Goal: Share content: Share content

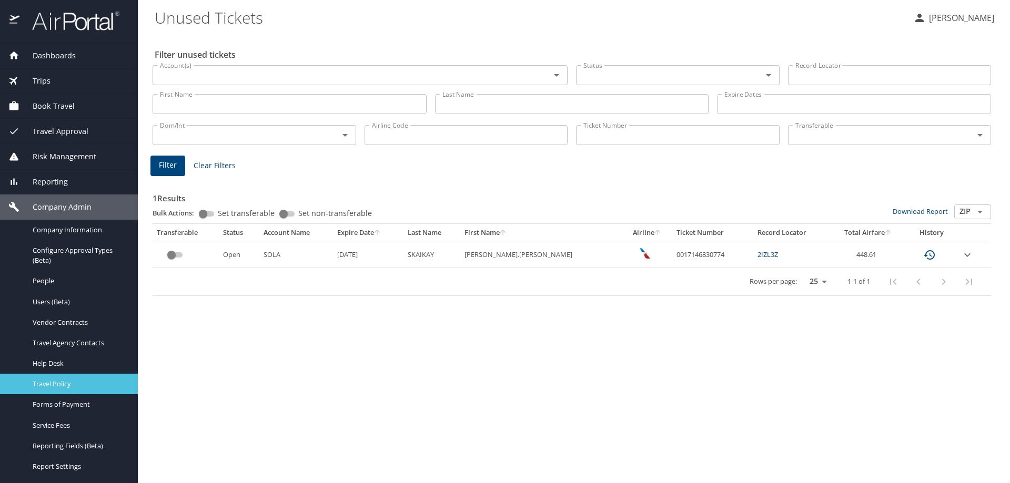
click at [60, 380] on span "Travel Policy" at bounding box center [79, 384] width 93 height 10
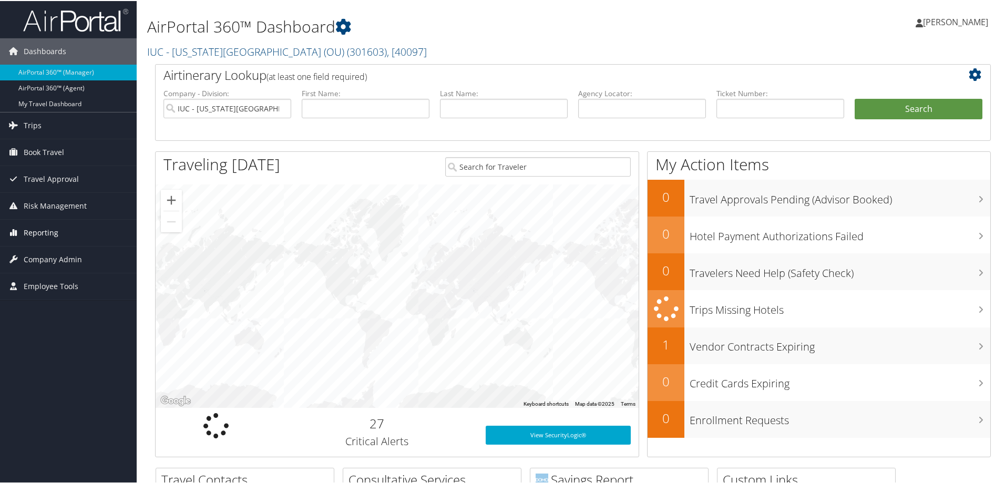
drag, startPoint x: 0, startPoint y: 0, endPoint x: 50, endPoint y: 229, distance: 234.2
click at [50, 229] on span "Reporting" at bounding box center [41, 232] width 35 height 26
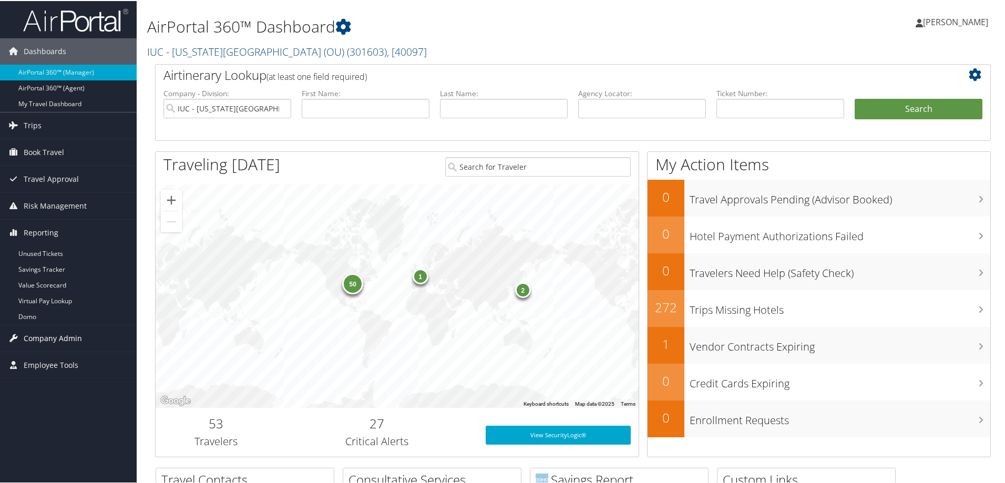
click at [53, 341] on span "Company Admin" at bounding box center [53, 337] width 58 height 26
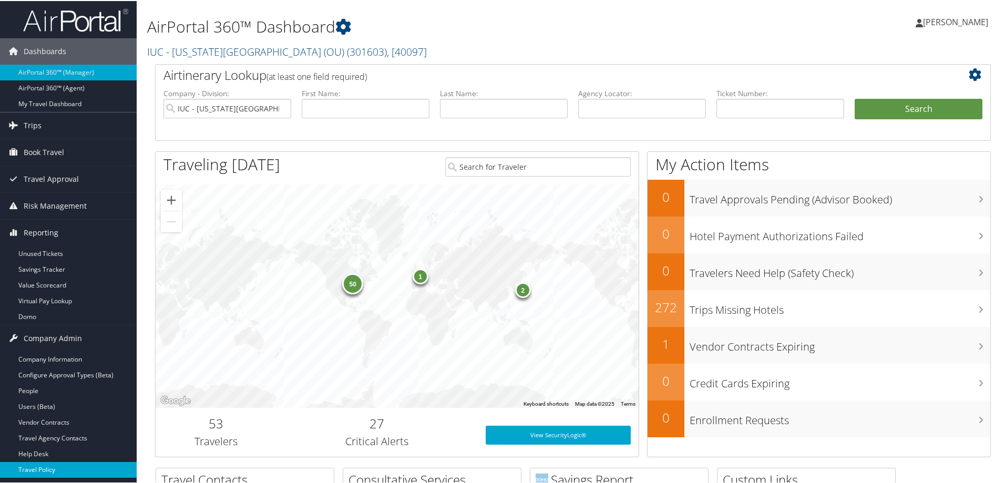
drag, startPoint x: 55, startPoint y: 466, endPoint x: 56, endPoint y: 459, distance: 7.4
click at [55, 465] on link "Travel Policy" at bounding box center [68, 469] width 137 height 16
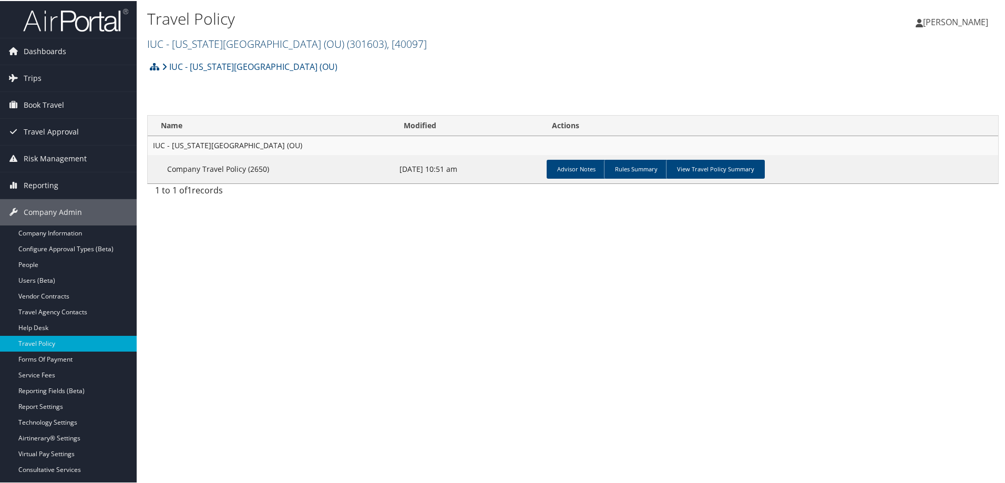
click at [387, 42] on span ", [ 40097 ]" at bounding box center [407, 43] width 40 height 14
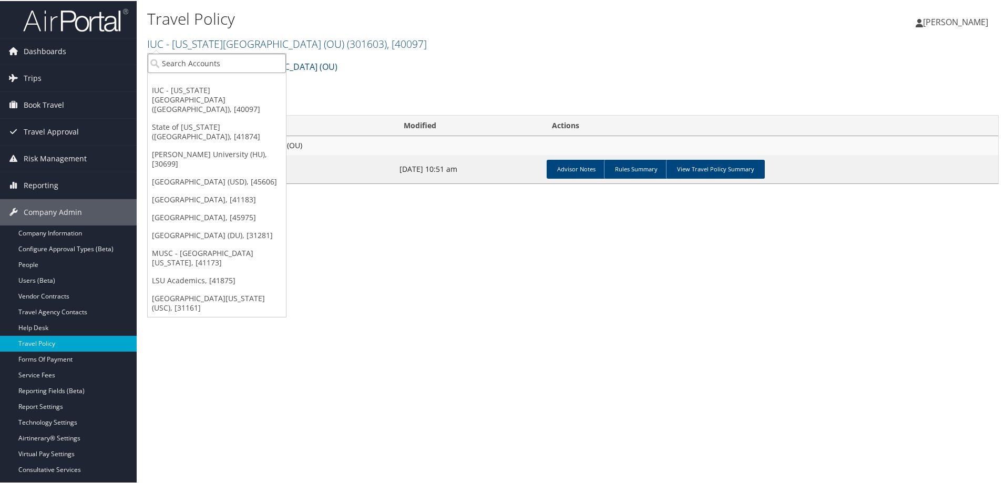
click at [259, 59] on input "search" at bounding box center [217, 62] width 138 height 19
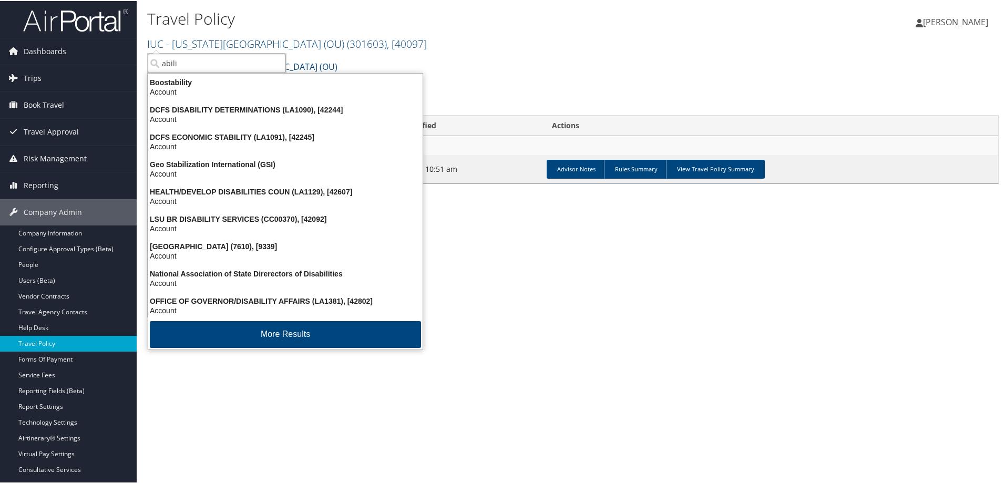
type input "abil"
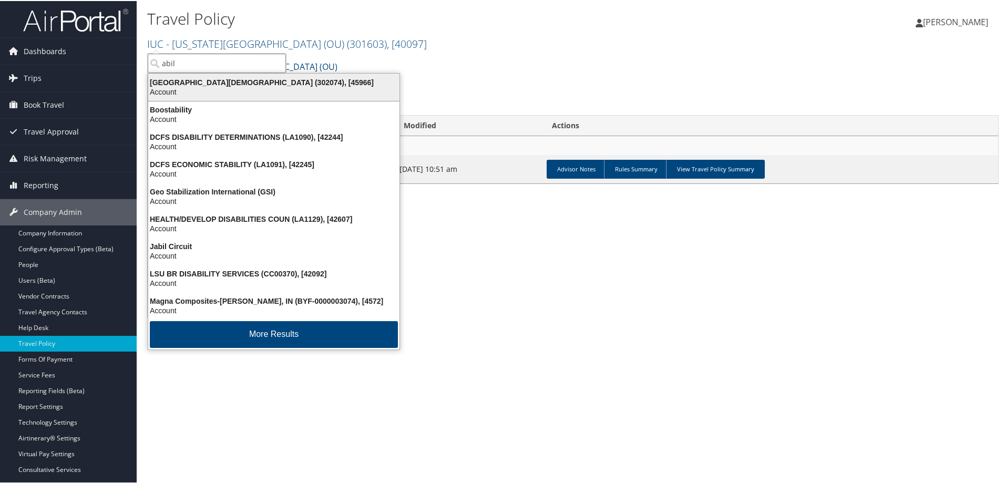
click at [258, 84] on div "Abilene Christian University (302074), [45966]" at bounding box center [274, 81] width 264 height 9
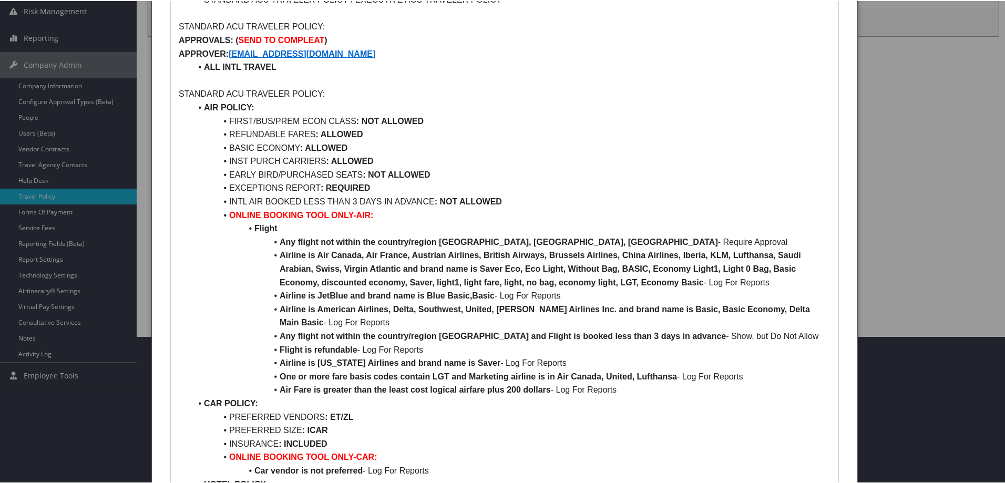
scroll to position [4, 0]
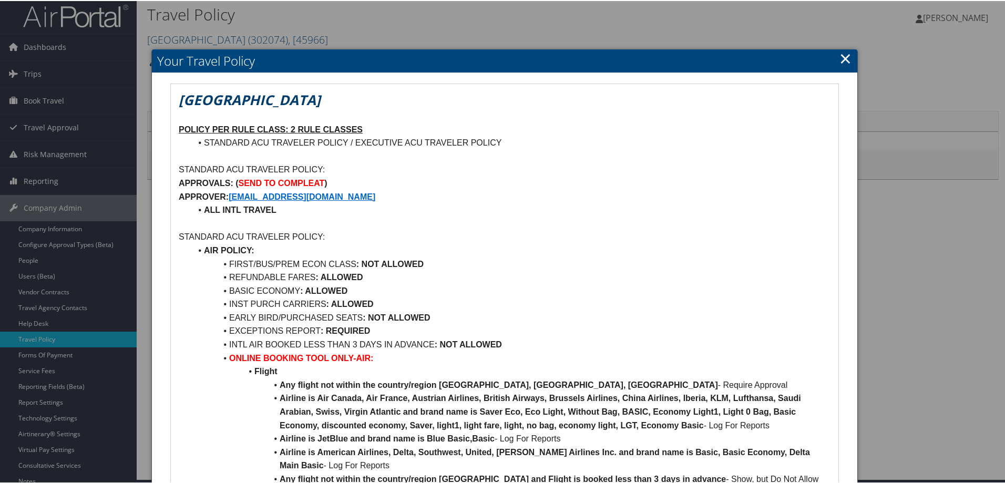
click at [840, 57] on link "×" at bounding box center [846, 57] width 12 height 21
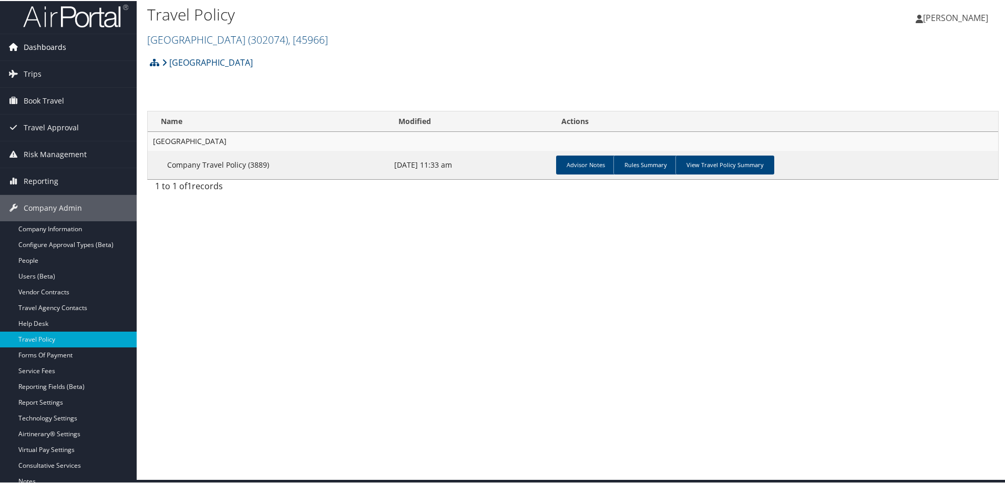
click at [76, 43] on link "Dashboards" at bounding box center [68, 46] width 137 height 26
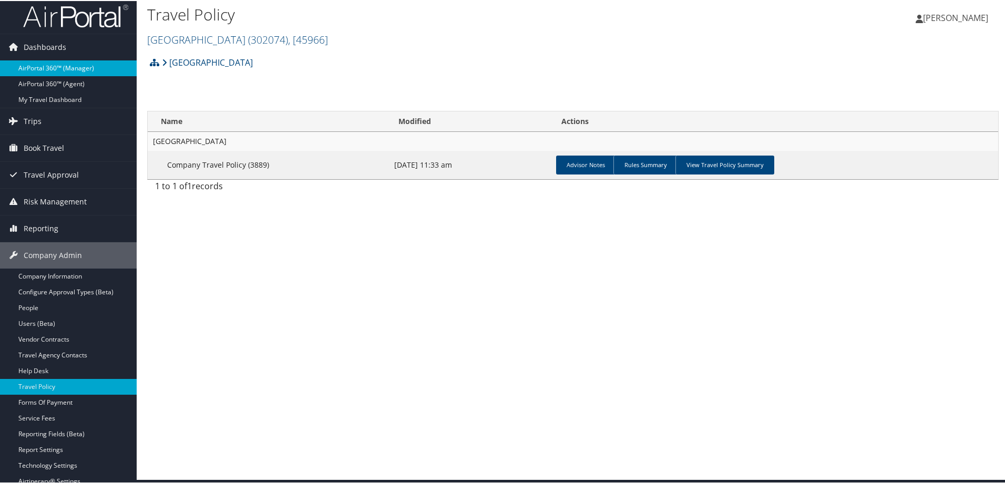
click at [100, 64] on link "AirPortal 360™ (Manager)" at bounding box center [68, 67] width 137 height 16
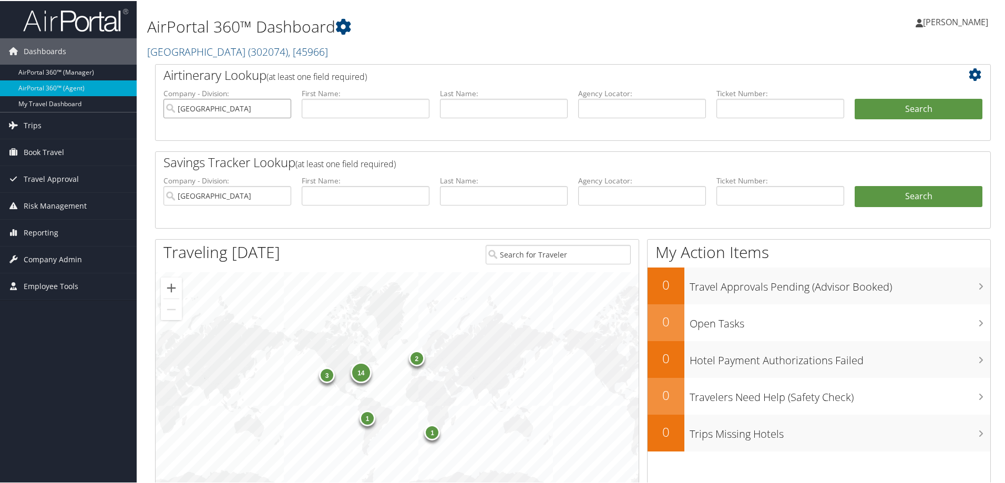
click at [282, 108] on input "[GEOGRAPHIC_DATA]" at bounding box center [228, 107] width 128 height 19
click at [657, 107] on input "text" at bounding box center [642, 107] width 128 height 19
paste input "QZAROR"
type input "QZAROR"
click at [919, 99] on button "Search" at bounding box center [919, 108] width 128 height 21
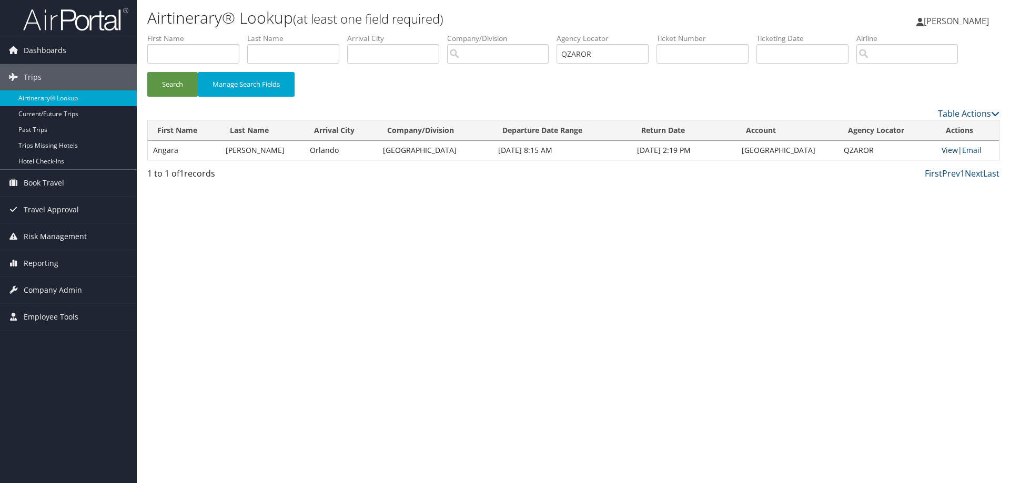
click at [951, 150] on link "View" at bounding box center [949, 150] width 16 height 10
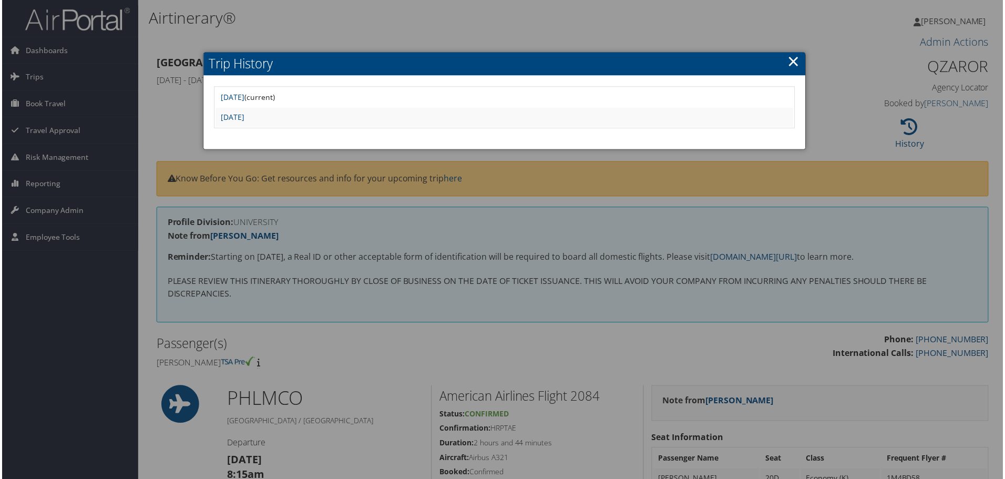
click at [793, 205] on div at bounding box center [505, 241] width 1010 height 483
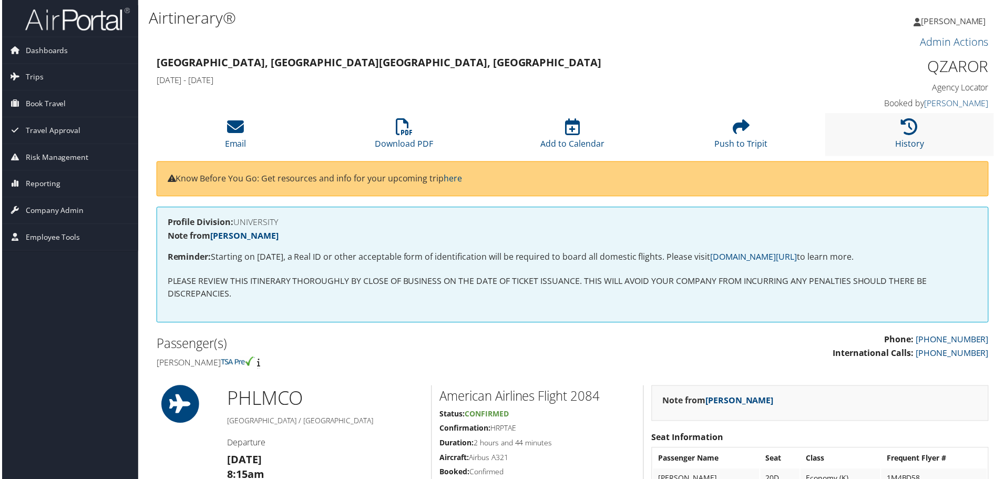
click at [917, 128] on li "History" at bounding box center [911, 135] width 169 height 43
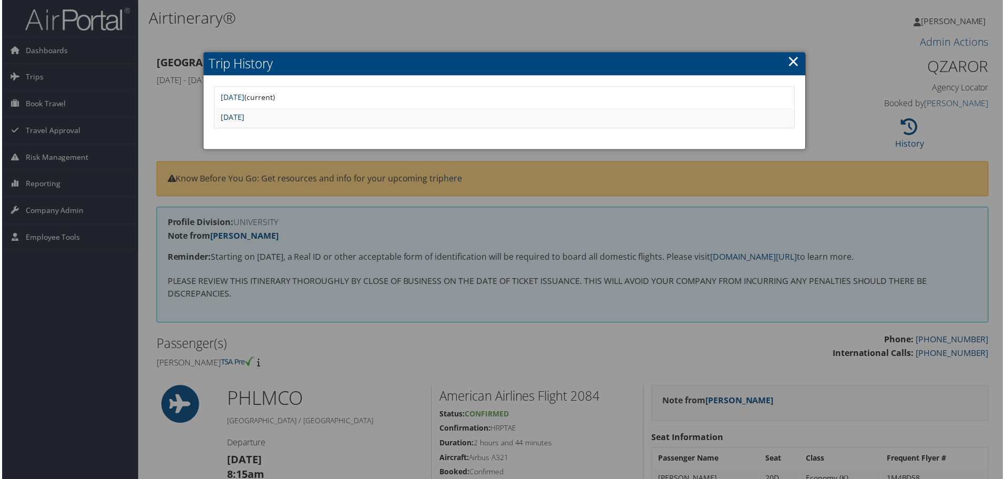
click at [243, 115] on link "Mon Oct 6 14:54:08 MDT 2025" at bounding box center [232, 118] width 24 height 10
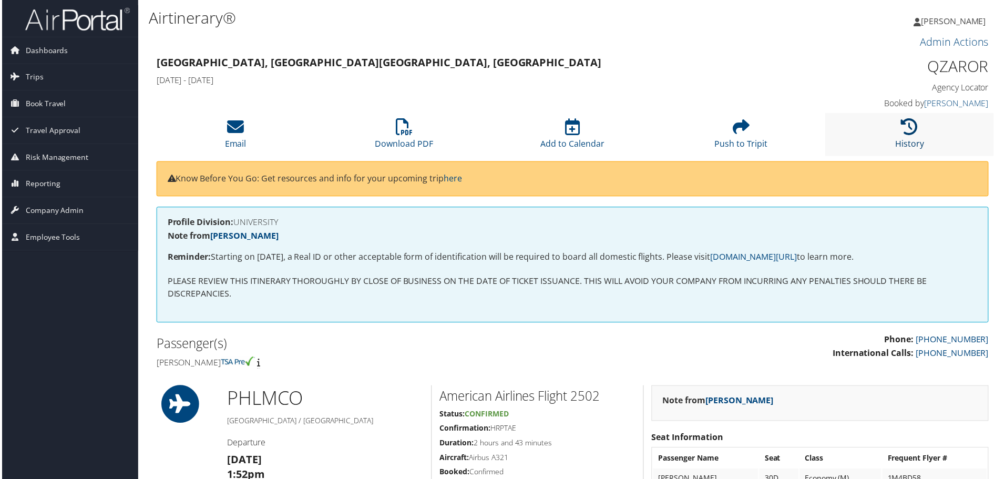
click at [908, 131] on icon at bounding box center [911, 127] width 17 height 17
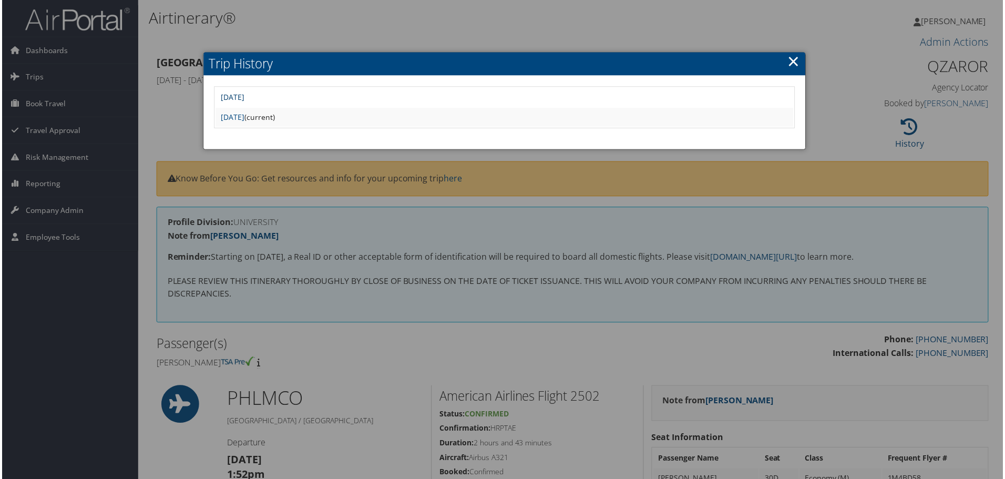
click at [243, 98] on link "[DATE]" at bounding box center [232, 98] width 24 height 10
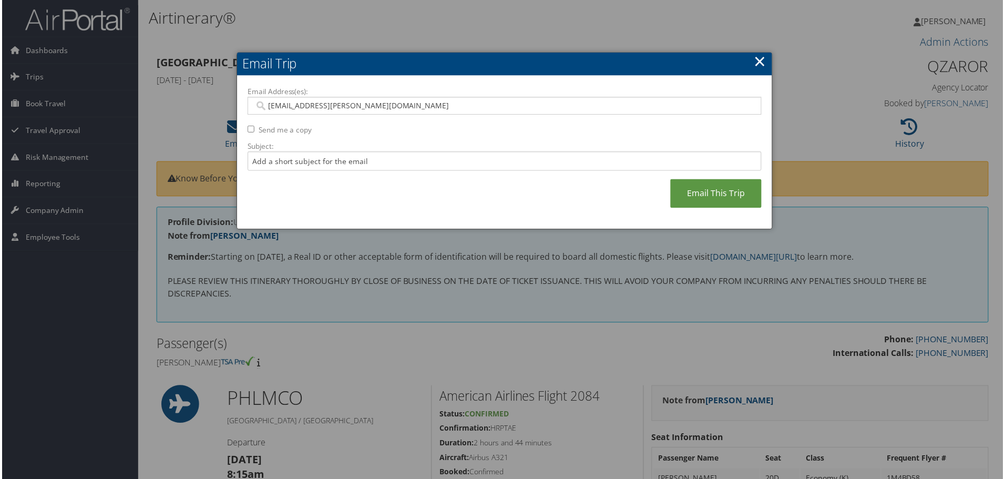
type input "koneti.rao@temple.edu"
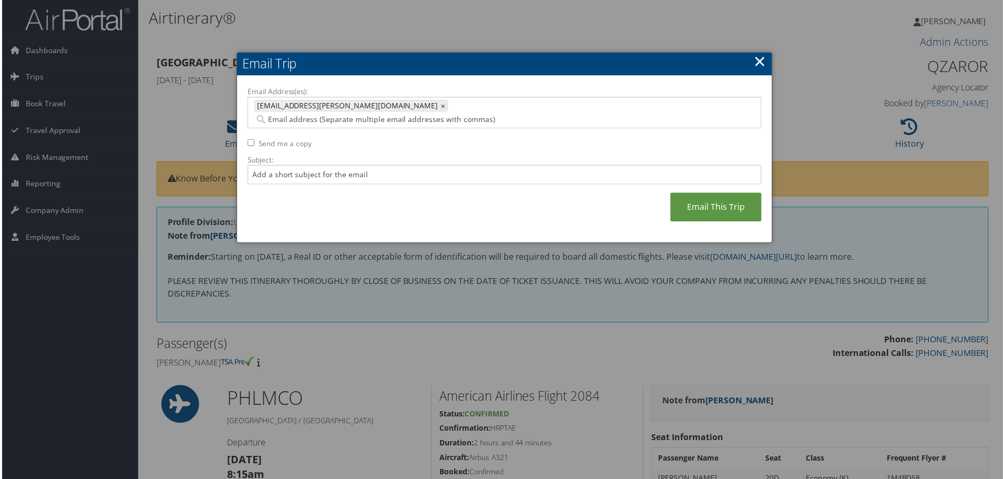
click at [247, 140] on input "Send me a copy" at bounding box center [250, 143] width 7 height 7
checkbox input "true"
click at [689, 194] on link "Email This Trip" at bounding box center [718, 208] width 92 height 29
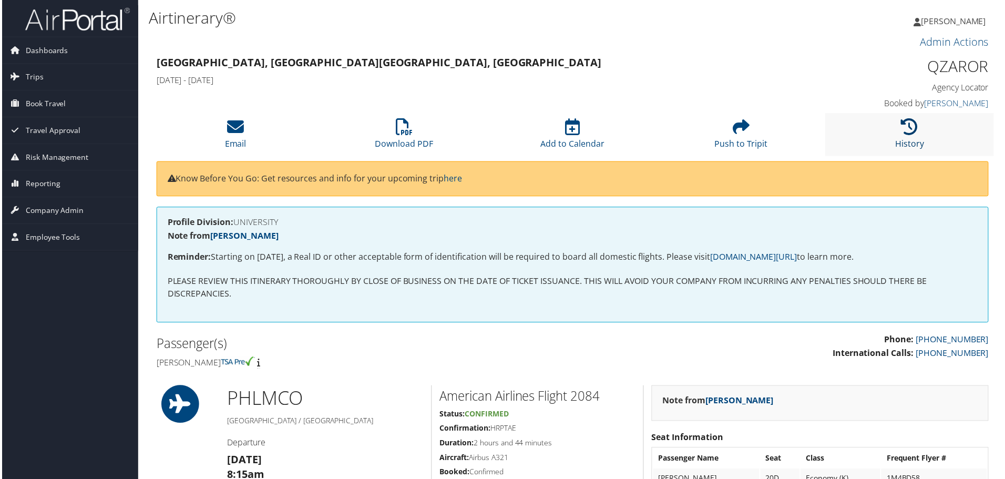
click at [909, 130] on icon at bounding box center [911, 127] width 17 height 17
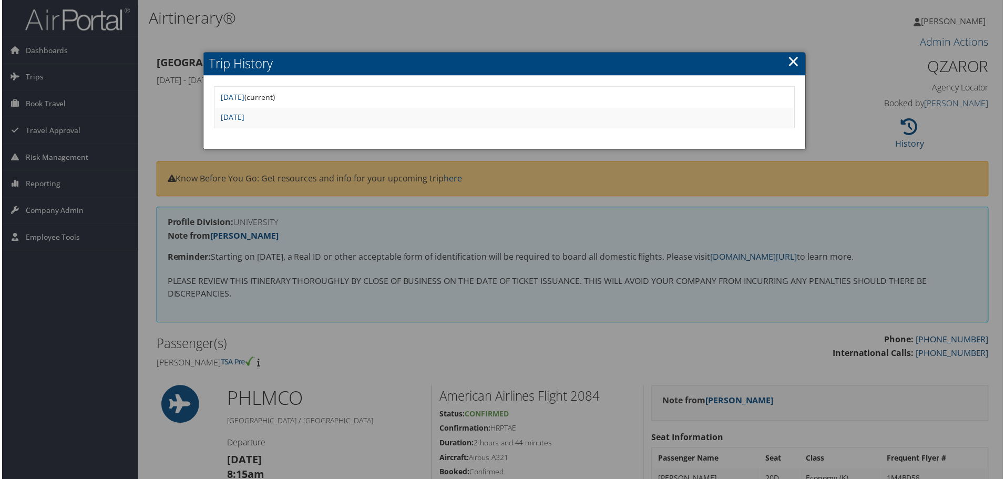
click at [398, 157] on div at bounding box center [505, 241] width 1010 height 483
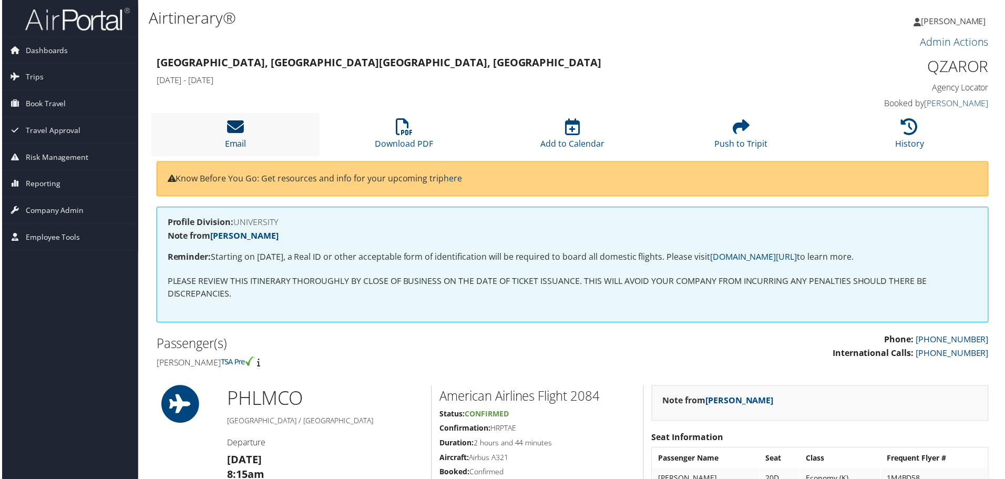
click at [241, 138] on link "Email" at bounding box center [235, 137] width 22 height 25
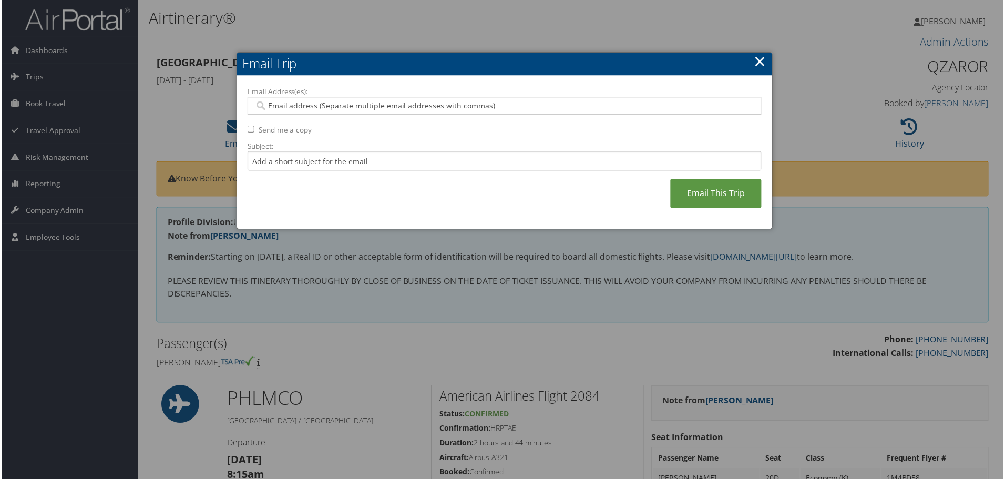
click at [281, 108] on input "Email Address(es):" at bounding box center [504, 106] width 502 height 11
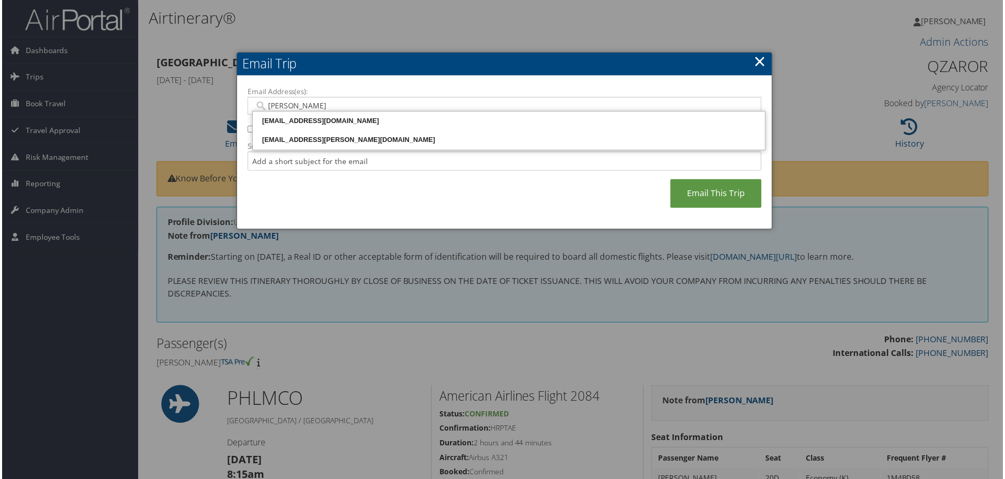
type input "koneti"
click at [287, 119] on div "koneti@temple.edu" at bounding box center [509, 121] width 512 height 11
type input "koneti@temple.edu"
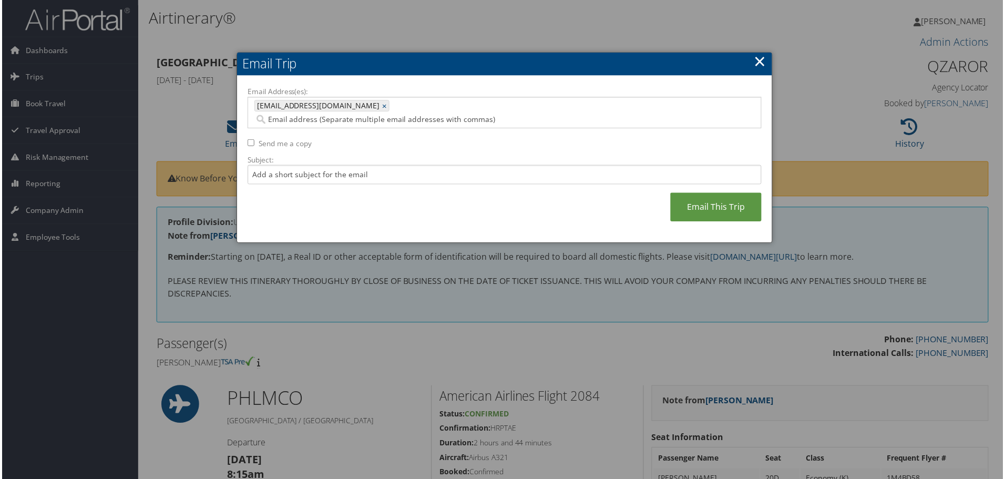
click at [248, 140] on input "Send me a copy" at bounding box center [250, 143] width 7 height 7
checkbox input "true"
click at [699, 194] on link "Email This Trip" at bounding box center [718, 208] width 92 height 29
